Goal: Transaction & Acquisition: Purchase product/service

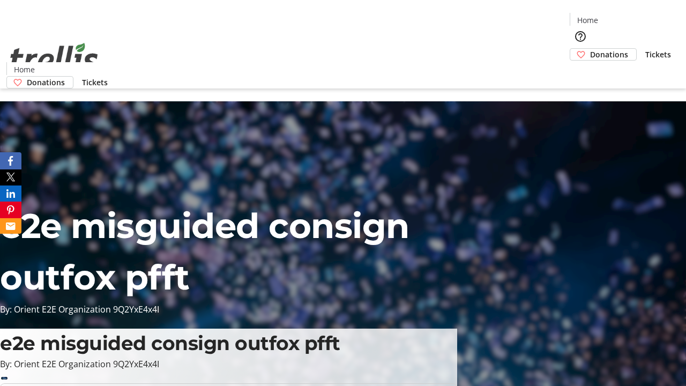
click at [590, 49] on span "Donations" at bounding box center [609, 54] width 38 height 11
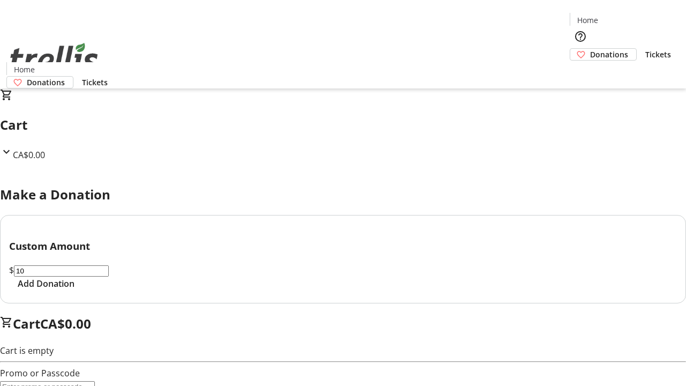
click at [74, 290] on span "Add Donation" at bounding box center [46, 283] width 57 height 13
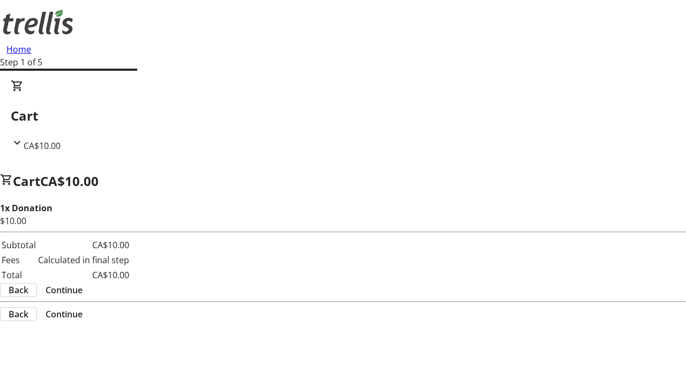
select select "CA"
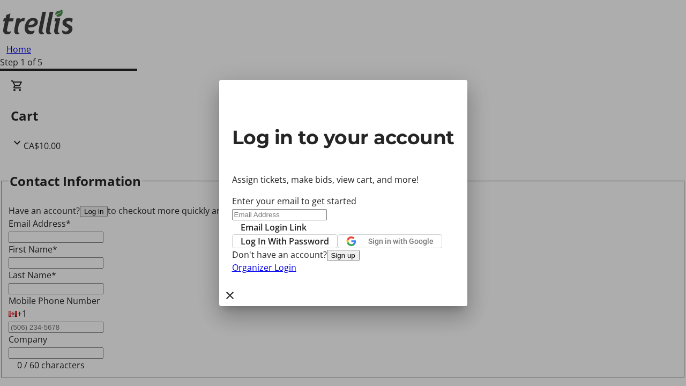
click at [360, 261] on button "Sign up" at bounding box center [343, 255] width 33 height 11
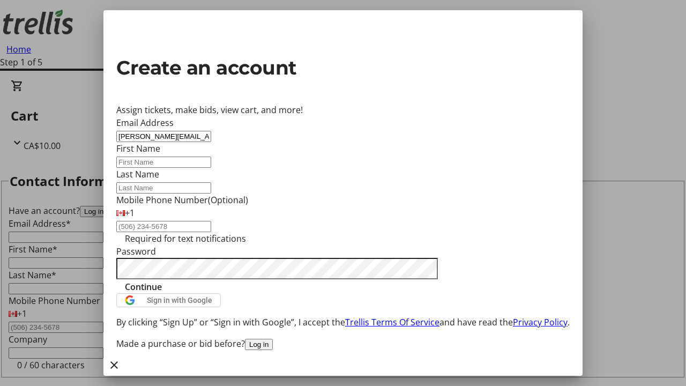
type input "[PERSON_NAME][EMAIL_ADDRESS][DOMAIN_NAME]"
type input "[PERSON_NAME]"
click at [162, 293] on span "Continue" at bounding box center [143, 286] width 37 height 13
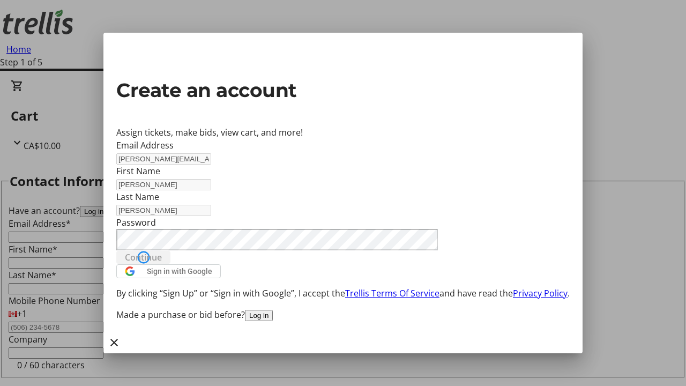
type input "[PERSON_NAME][EMAIL_ADDRESS][DOMAIN_NAME]"
type input "[PERSON_NAME]"
select select "CA"
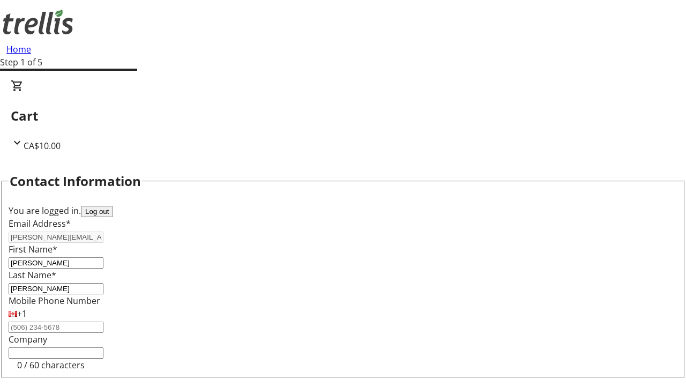
type input "[STREET_ADDRESS][PERSON_NAME]"
type input "Kelowna"
select select "BC"
type input "Kelowna"
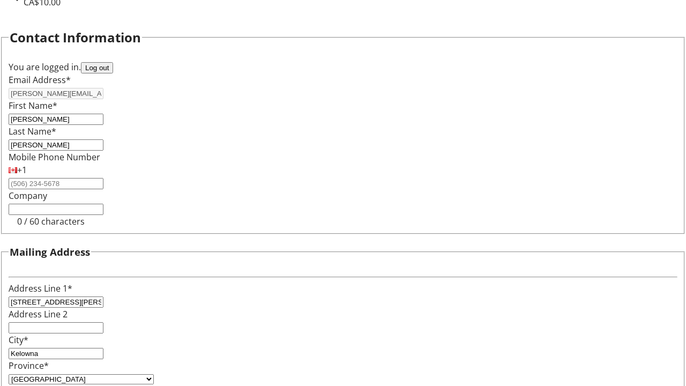
type input "V1Y 0C2"
select select "BC"
select select "CA"
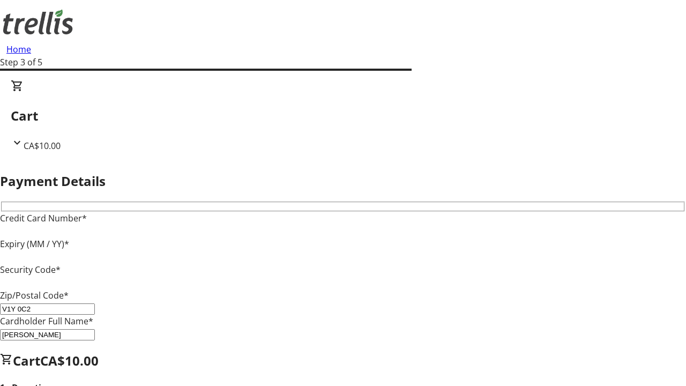
type input "V1Y 0C2"
